Goal: Communication & Community: Answer question/provide support

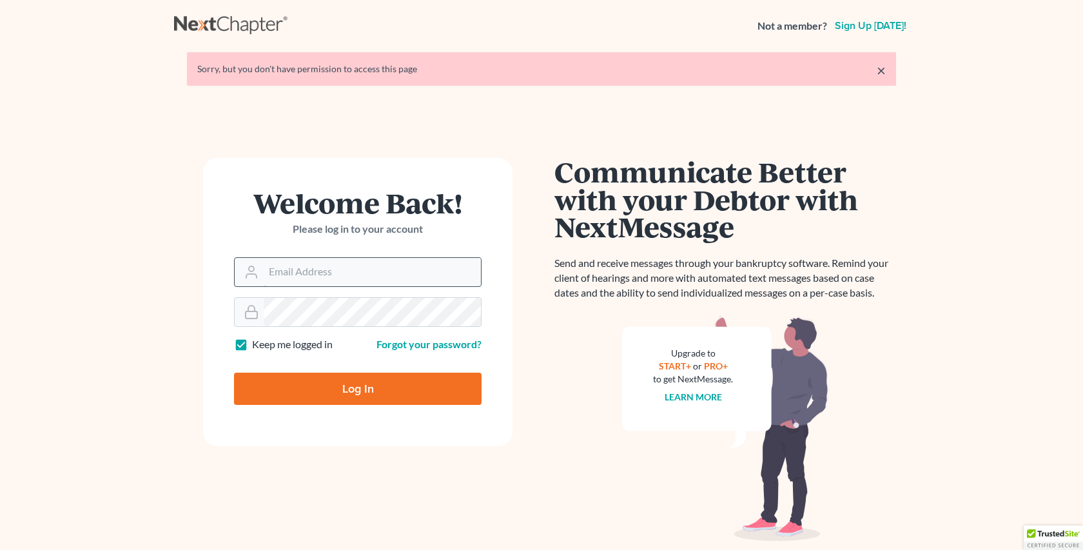
click at [278, 268] on input "Email Address" at bounding box center [372, 272] width 217 height 28
type input "[EMAIL_ADDRESS][DOMAIN_NAME]"
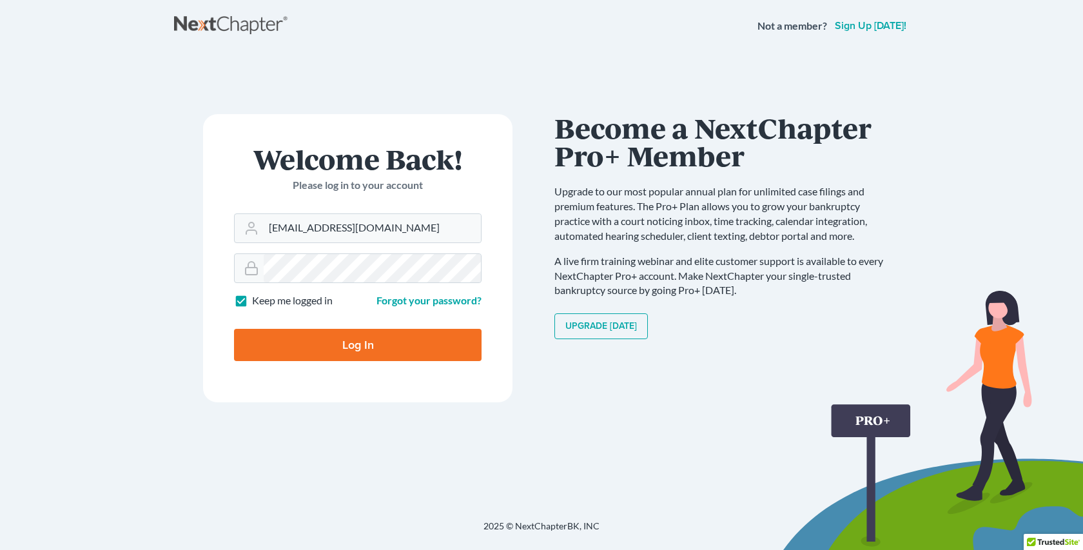
click at [356, 342] on input "Log In" at bounding box center [358, 345] width 248 height 32
type input "Thinking..."
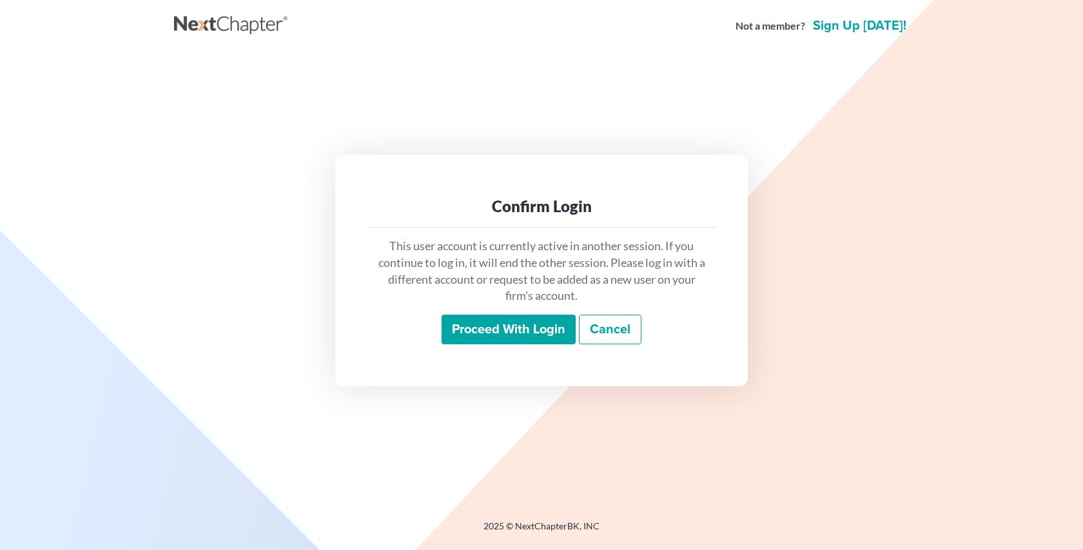
click at [550, 330] on input "Proceed with login" at bounding box center [509, 330] width 134 height 30
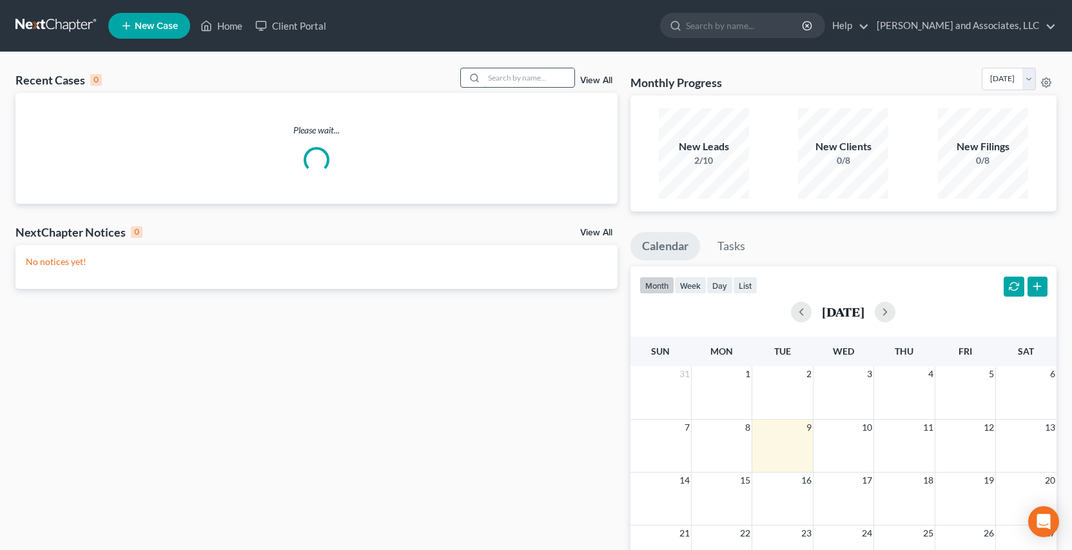
click at [502, 77] on input "search" at bounding box center [529, 77] width 90 height 19
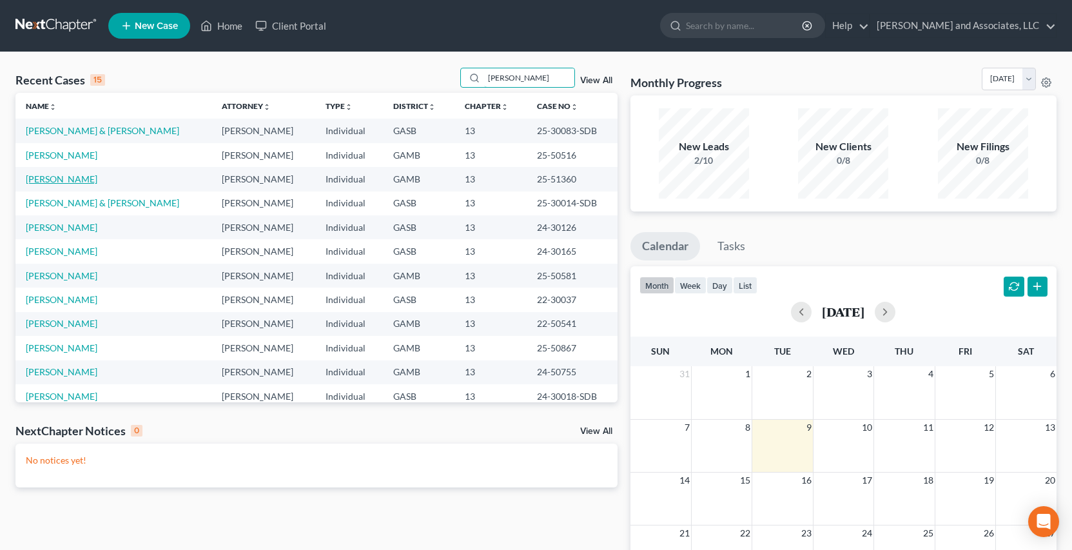
type input "[PERSON_NAME]"
click at [81, 179] on link "[PERSON_NAME]" at bounding box center [62, 178] width 72 height 11
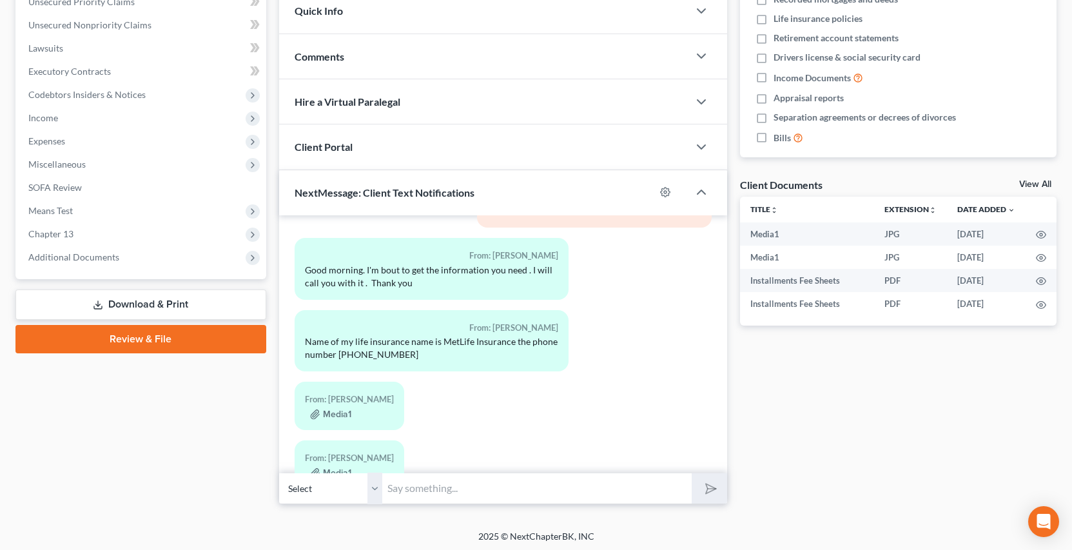
scroll to position [991, 0]
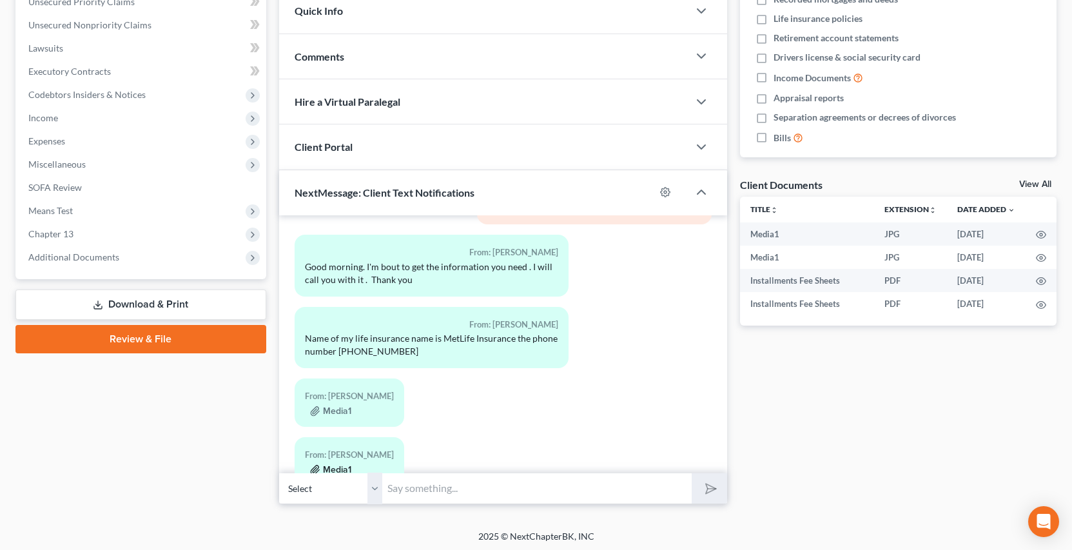
click at [335, 465] on button "Media1" at bounding box center [330, 470] width 41 height 10
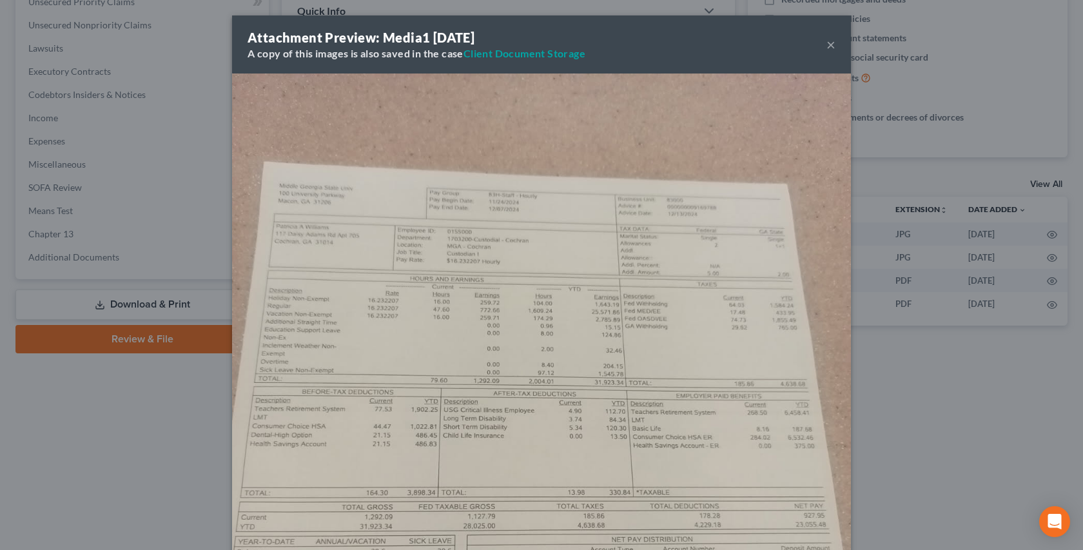
click at [830, 49] on button "×" at bounding box center [830, 44] width 9 height 15
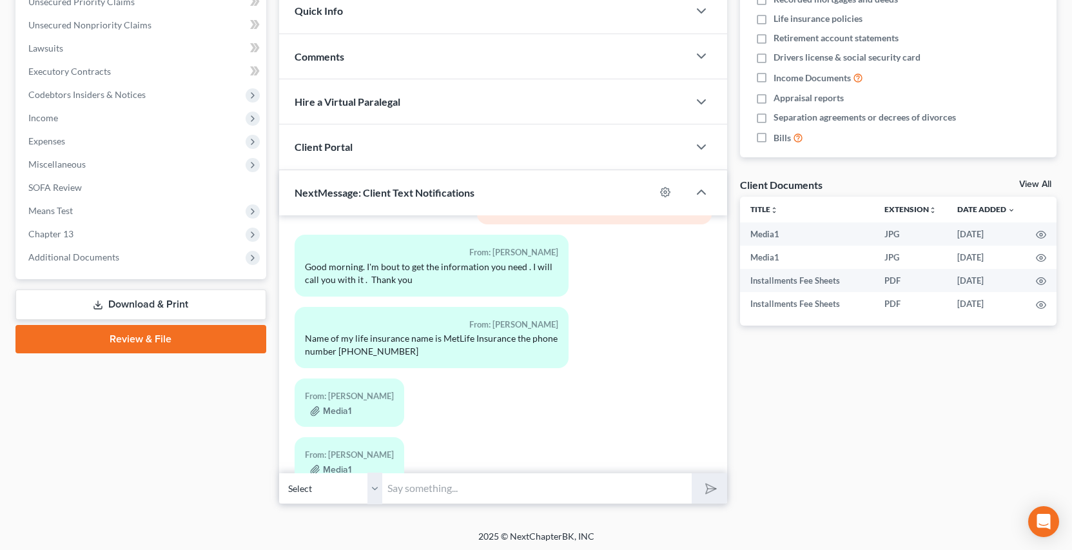
click at [398, 491] on input "text" at bounding box center [536, 489] width 309 height 32
type input "[PERSON_NAME] this [PERSON_NAME] from Attorney [PERSON_NAME] office, the storag…"
click at [692, 473] on button "submit" at bounding box center [709, 488] width 35 height 30
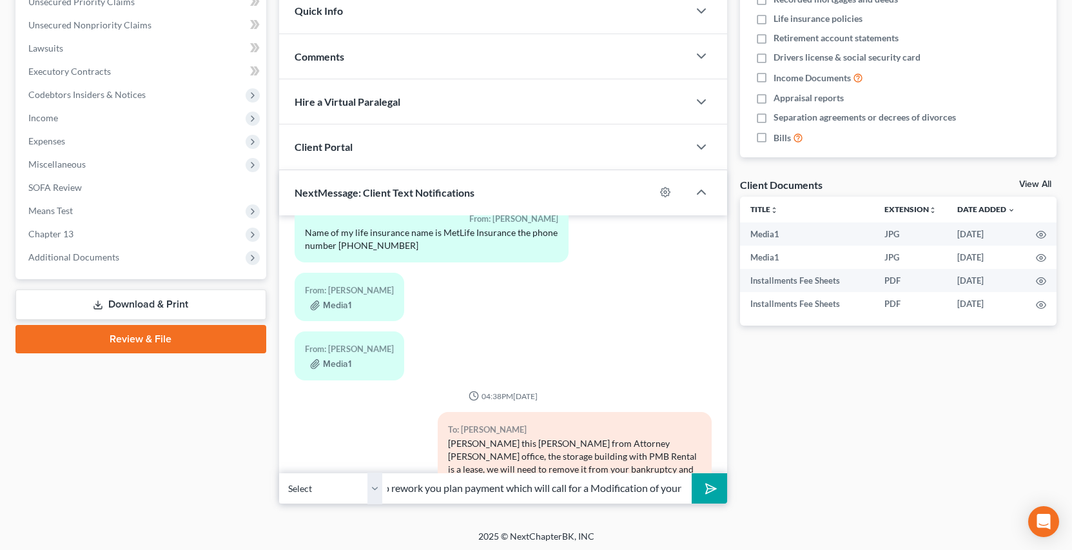
scroll to position [0, 430]
type input "will need to resume making Lease payments of $99.83 each month to PMB Rental. I…"
click at [692, 473] on button "submit" at bounding box center [709, 488] width 35 height 30
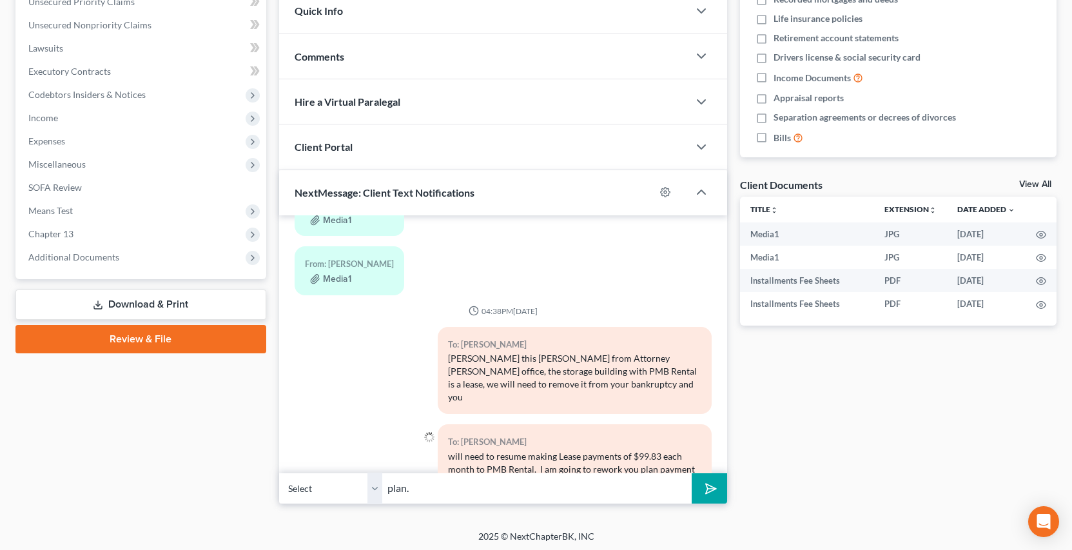
type input "plan."
click at [692, 473] on button "submit" at bounding box center [709, 488] width 35 height 30
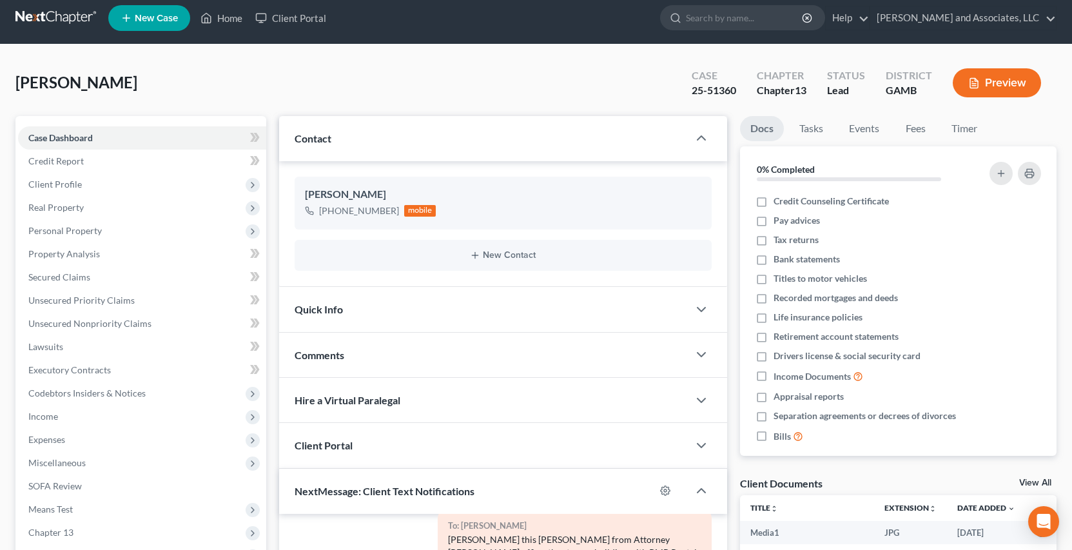
scroll to position [0, 0]
